Goal: Task Accomplishment & Management: Use online tool/utility

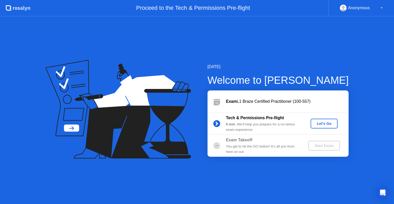
click at [321, 121] on div "Let's Go" at bounding box center [324, 123] width 23 height 4
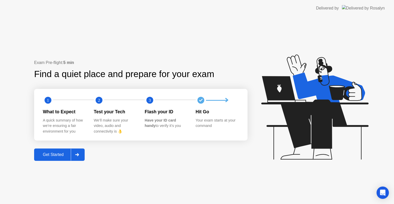
click at [64, 154] on div "Get Started" at bounding box center [53, 154] width 35 height 5
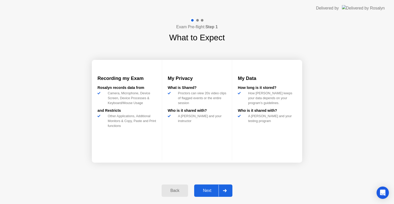
click at [211, 193] on button "Next" at bounding box center [213, 190] width 38 height 12
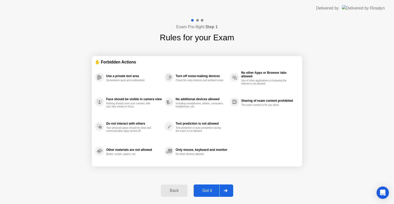
click at [207, 190] on div "Got it" at bounding box center [207, 190] width 24 height 5
select select "**********"
select select "*******"
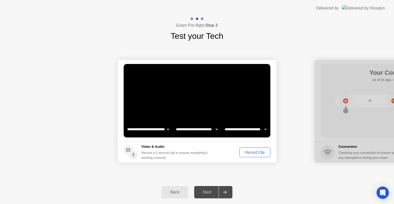
click at [250, 152] on div "Record Clip" at bounding box center [254, 152] width 27 height 4
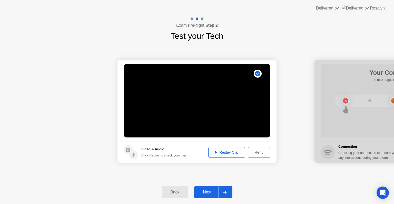
click at [229, 152] on div "Replay Clip" at bounding box center [226, 152] width 33 height 4
click at [207, 193] on div "Next" at bounding box center [207, 192] width 23 height 5
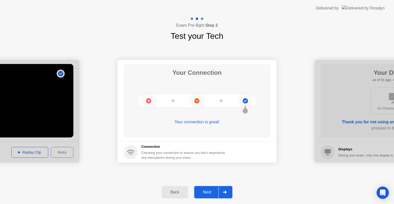
click at [205, 190] on div "Next" at bounding box center [207, 192] width 23 height 5
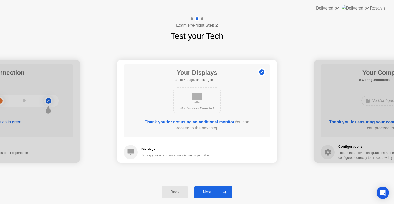
click at [211, 191] on div "Next" at bounding box center [207, 192] width 23 height 5
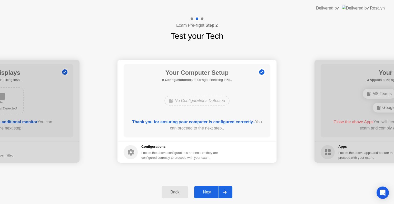
click at [203, 195] on button "Next" at bounding box center [213, 192] width 38 height 12
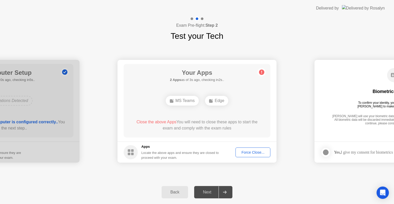
click at [249, 153] on div "Force Close..." at bounding box center [252, 152] width 31 height 4
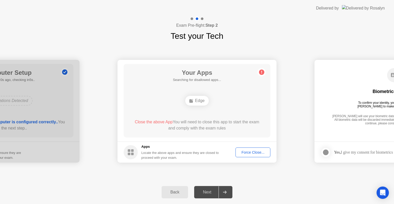
click at [194, 100] on div "Edge" at bounding box center [196, 101] width 23 height 10
click at [253, 154] on div "Force Close..." at bounding box center [252, 152] width 31 height 4
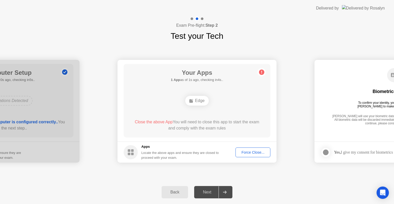
click at [220, 111] on div "Your Apps 1 App as of 1s ago, checking in4s.. Edge Close the above App You will…" at bounding box center [197, 100] width 147 height 73
drag, startPoint x: 328, startPoint y: 188, endPoint x: 264, endPoint y: 175, distance: 65.4
click at [264, 175] on div "**********" at bounding box center [197, 109] width 394 height 187
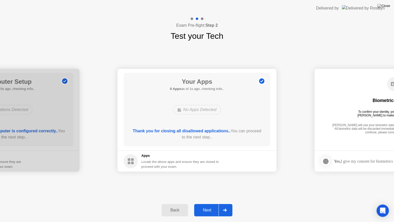
click at [206, 203] on div "Next" at bounding box center [207, 210] width 23 height 5
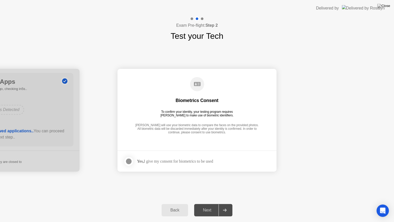
click at [151, 159] on div "Yes, I give my consent for biometrics to be used" at bounding box center [175, 161] width 76 height 5
click at [126, 160] on div at bounding box center [129, 161] width 6 height 6
click at [213, 203] on div "Next" at bounding box center [207, 210] width 23 height 5
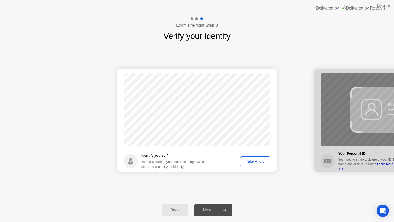
click at [229, 167] on footer "Identify yourself Take a picture of yourself. This image will be stored to prot…" at bounding box center [197, 160] width 159 height 21
click at [255, 162] on div "Take Photo" at bounding box center [255, 161] width 27 height 4
click at [208, 203] on div "Next" at bounding box center [207, 210] width 23 height 5
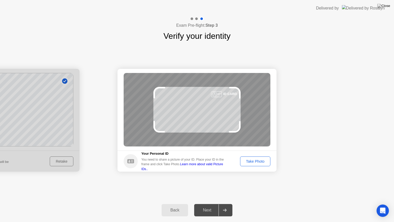
click at [252, 160] on div "Take Photo" at bounding box center [255, 161] width 27 height 4
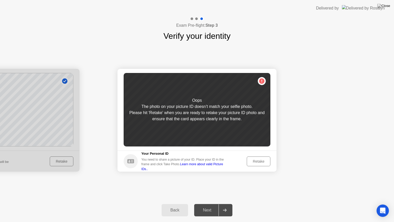
click at [256, 162] on div "Retake" at bounding box center [259, 161] width 20 height 4
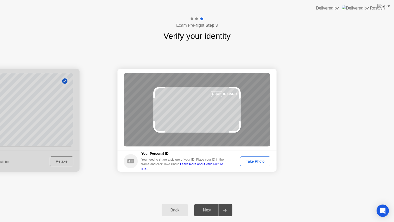
click at [256, 162] on div "Take Photo" at bounding box center [255, 161] width 27 height 4
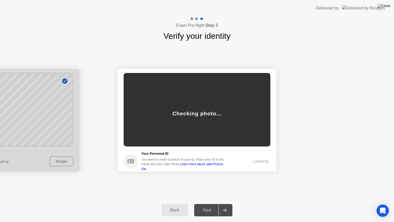
click at [256, 162] on div "Loading.." at bounding box center [261, 161] width 17 height 6
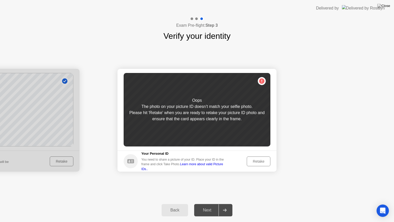
click at [261, 159] on div "Retake" at bounding box center [259, 161] width 20 height 4
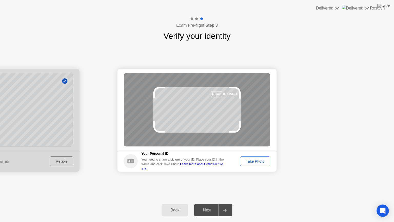
click at [261, 159] on div "Take Photo" at bounding box center [255, 161] width 27 height 4
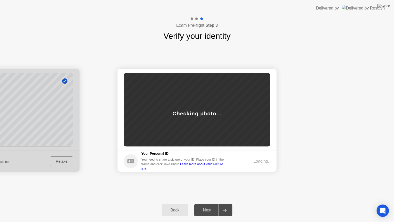
click at [261, 159] on div "Loading.." at bounding box center [261, 161] width 17 height 6
click at [212, 203] on div "Next" at bounding box center [207, 210] width 23 height 5
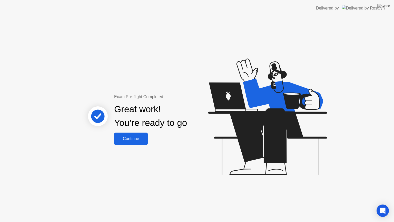
click at [124, 139] on div "Continue" at bounding box center [131, 138] width 31 height 5
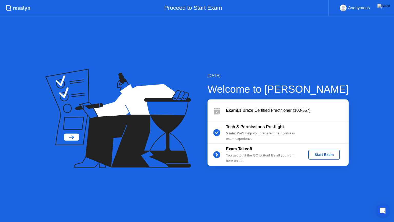
click at [317, 152] on div "Start Exam" at bounding box center [323, 154] width 27 height 4
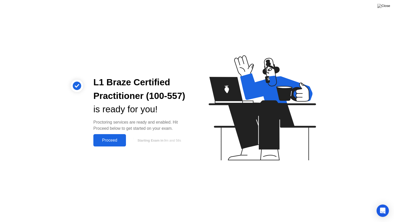
click at [114, 142] on div "Proceed" at bounding box center [110, 140] width 30 height 5
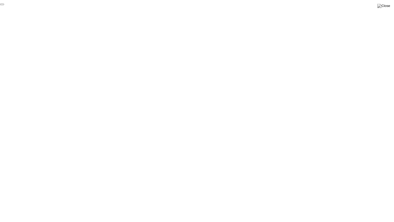
click div "End Proctoring Session"
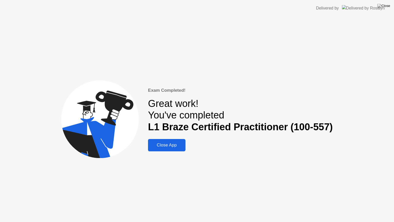
click at [169, 146] on div "Close App" at bounding box center [167, 144] width 34 height 5
